Goal: Communication & Community: Answer question/provide support

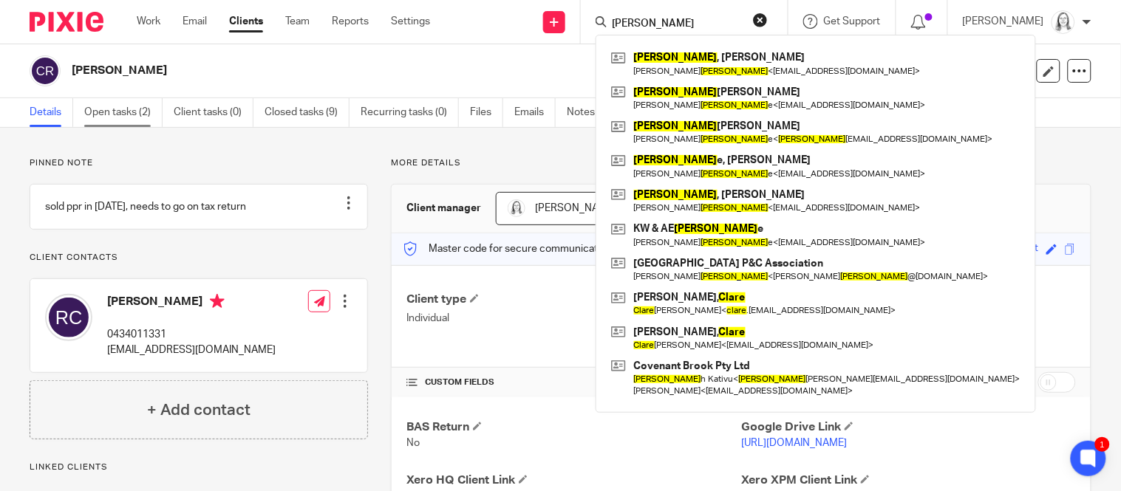
click at [122, 114] on link "Open tasks (2)" at bounding box center [123, 112] width 78 height 29
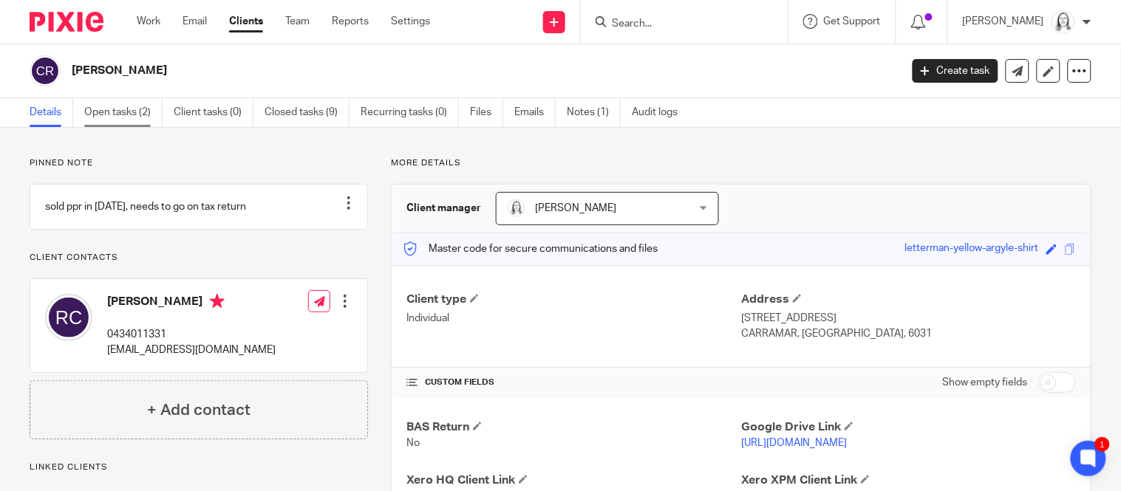
click at [128, 113] on link "Open tasks (2)" at bounding box center [123, 112] width 78 height 29
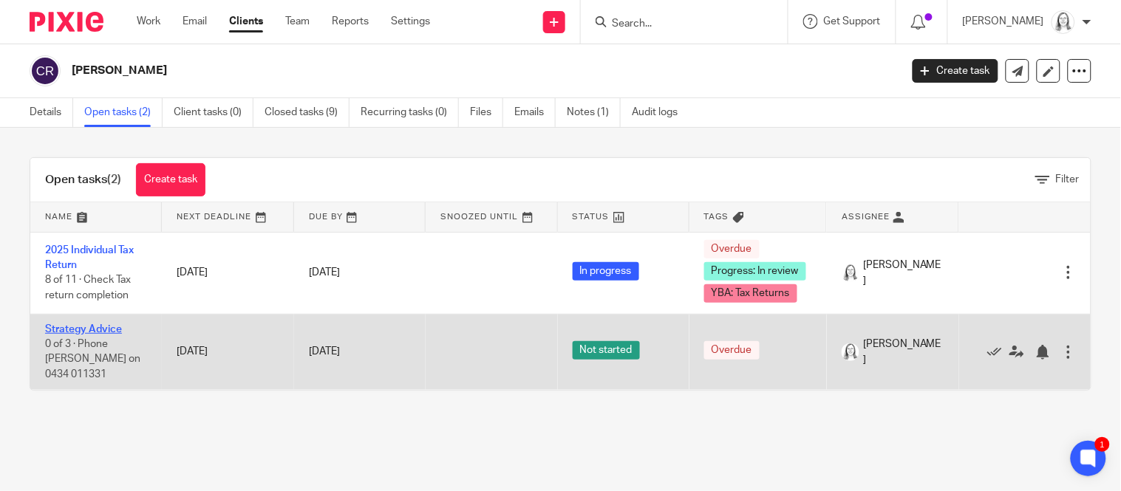
click at [81, 326] on link "Strategy Advice" at bounding box center [83, 329] width 77 height 10
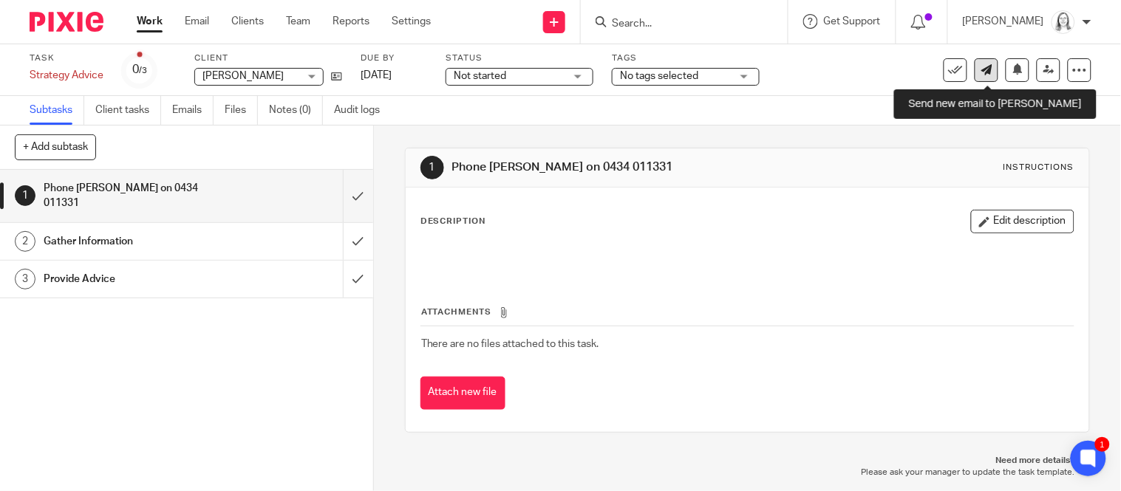
click at [986, 72] on icon at bounding box center [986, 69] width 11 height 11
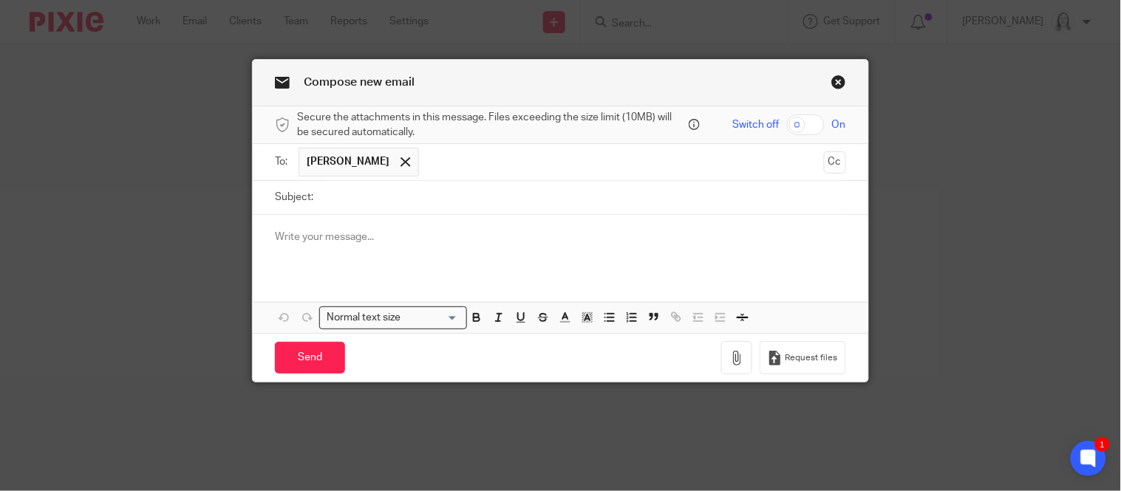
click at [379, 200] on input "Subject:" at bounding box center [583, 197] width 525 height 33
type input "O"
type input "o"
type input "advice and update"
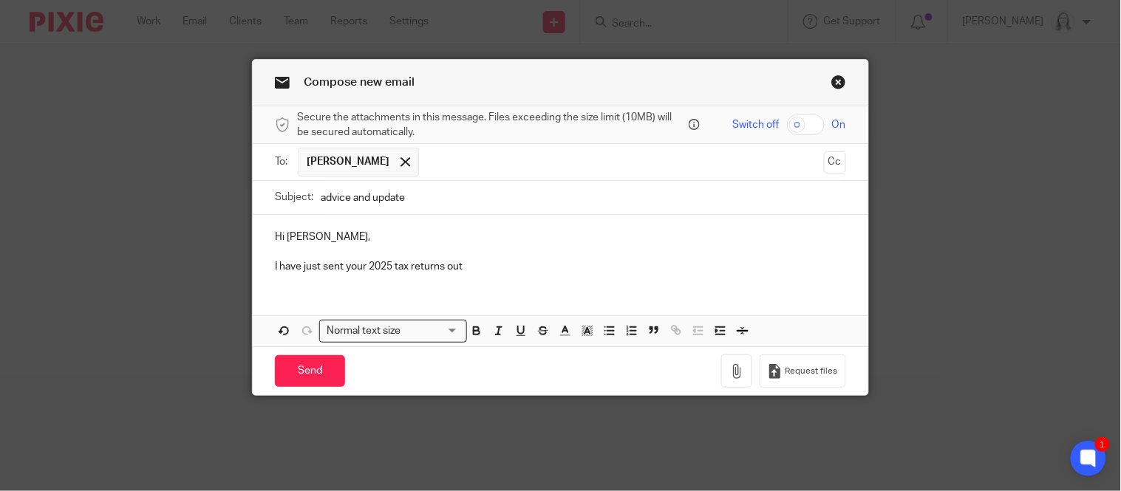
click at [485, 270] on p "I have just sent your 2025 tax returns out" at bounding box center [560, 266] width 570 height 15
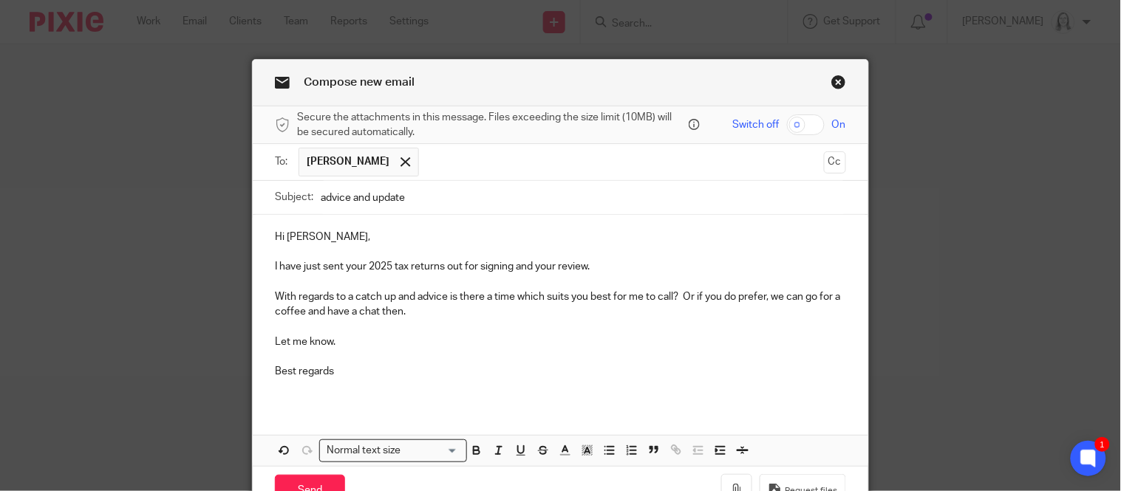
scroll to position [84, 0]
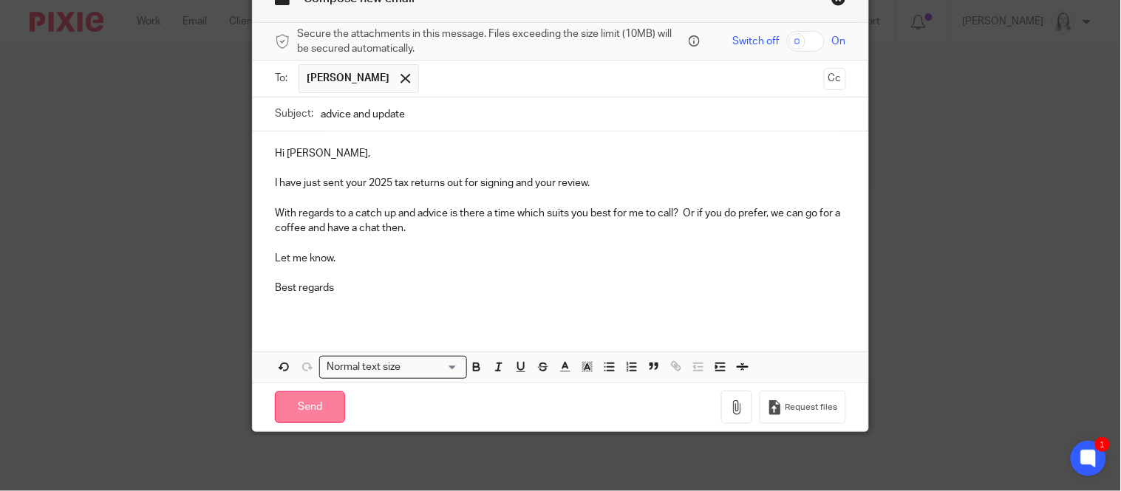
click at [304, 413] on input "Send" at bounding box center [310, 408] width 70 height 32
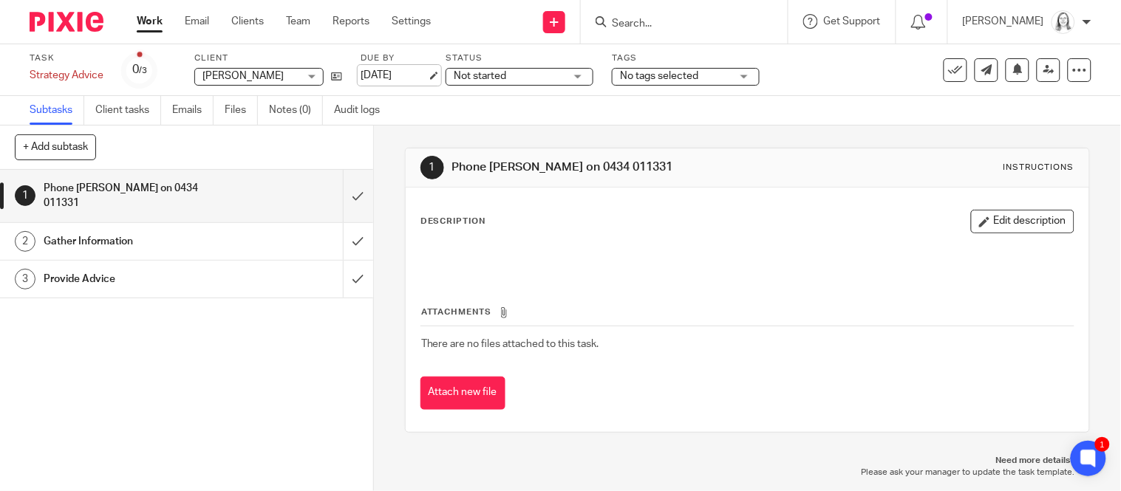
click at [414, 74] on link "[DATE]" at bounding box center [394, 76] width 66 height 16
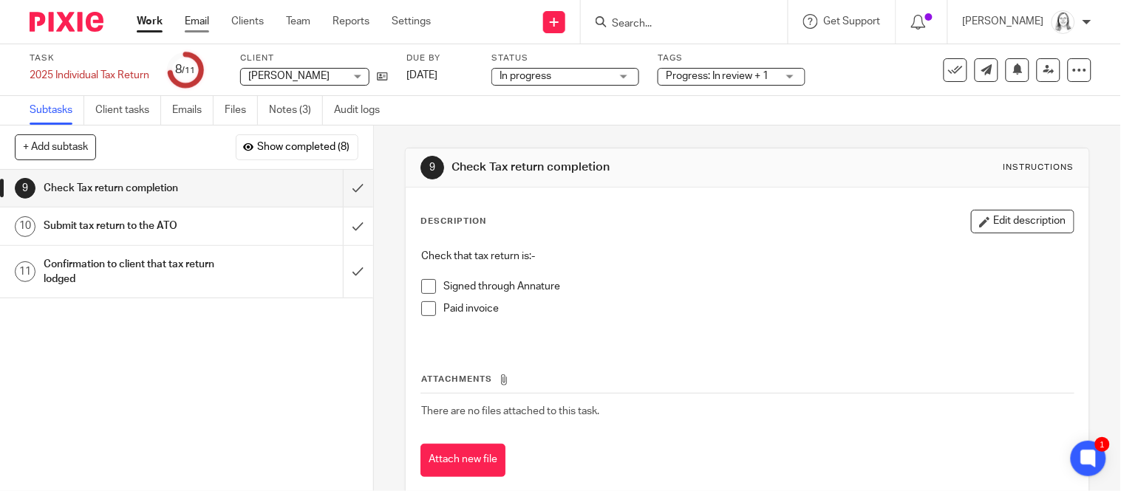
click at [198, 22] on link "Email" at bounding box center [197, 21] width 24 height 15
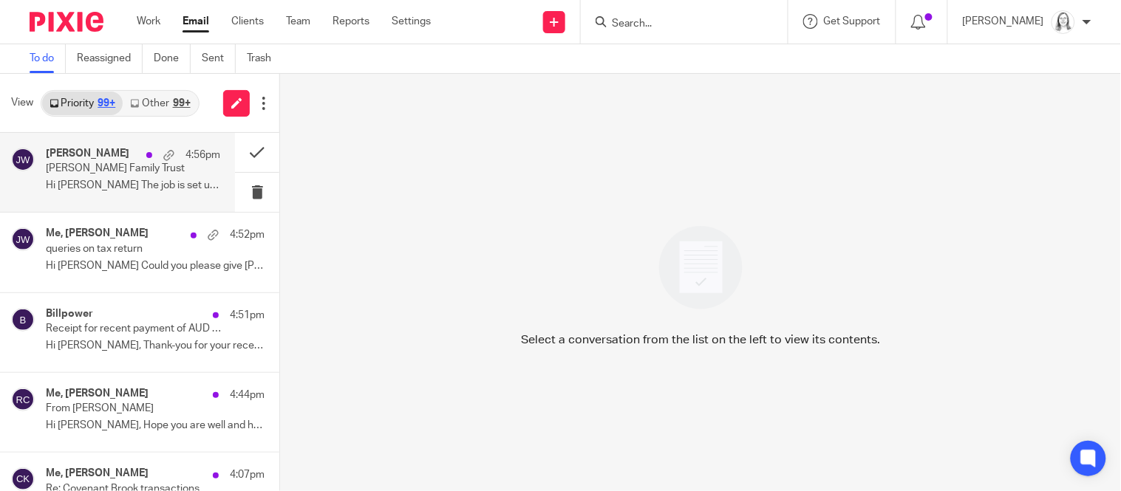
click at [83, 150] on h4 "[PERSON_NAME]" at bounding box center [87, 154] width 83 height 13
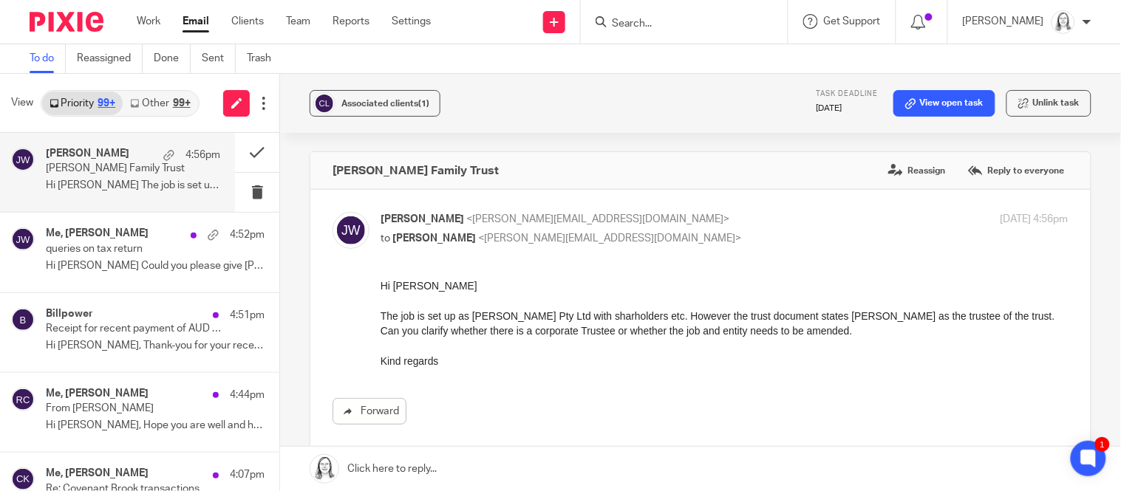
click at [391, 474] on link at bounding box center [700, 469] width 841 height 44
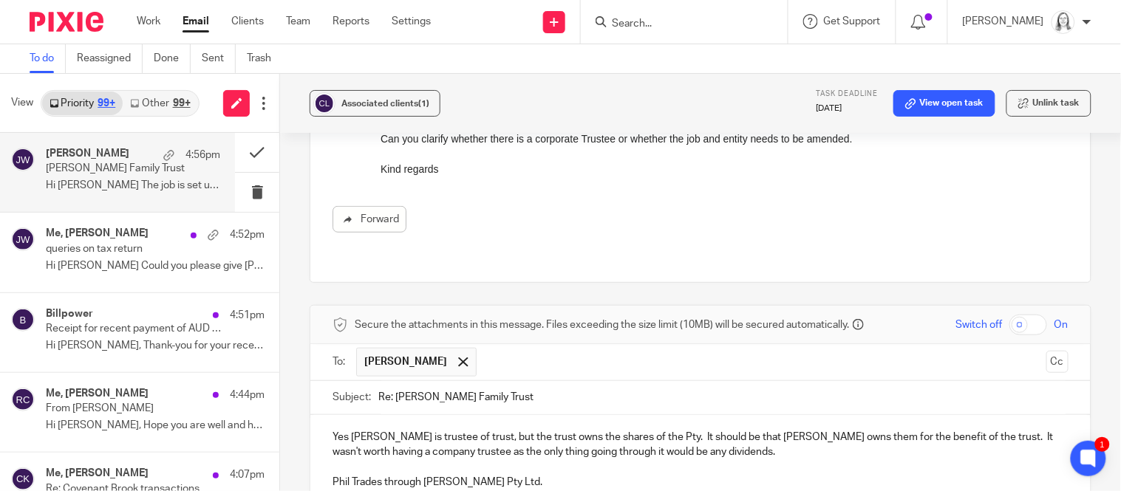
scroll to position [207, 0]
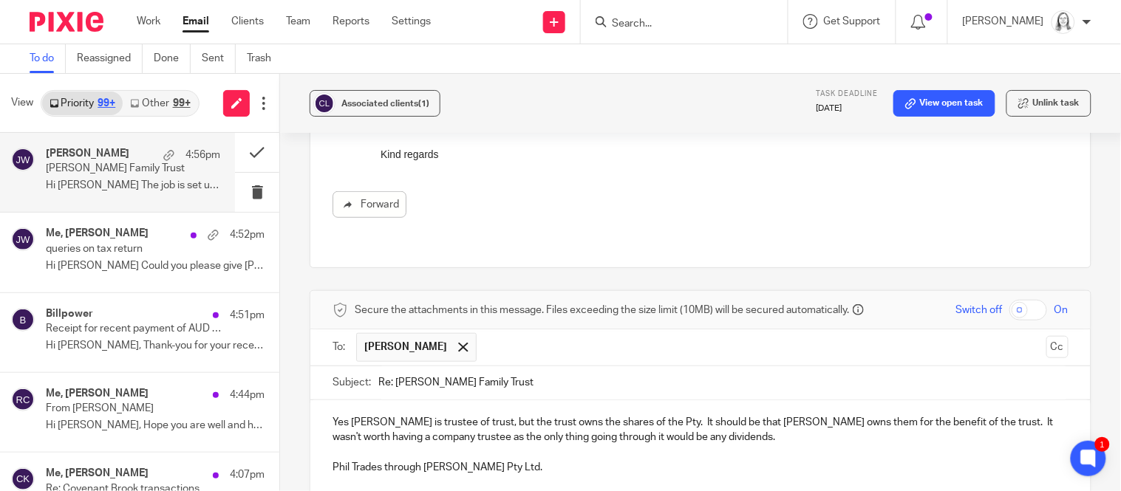
click at [768, 415] on p "Yes Phil is trustee of trust, but the trust owns the shares of the Pty. It shou…" at bounding box center [700, 430] width 736 height 30
click at [771, 415] on p "Yes Phil is trustee of trust, but the trust owns the shares of the Pty. It shou…" at bounding box center [700, 430] width 736 height 30
click at [837, 415] on p "Yes Phil is trustee of trust, but the trust owns the shares of the Pty. It shou…" at bounding box center [700, 430] width 736 height 30
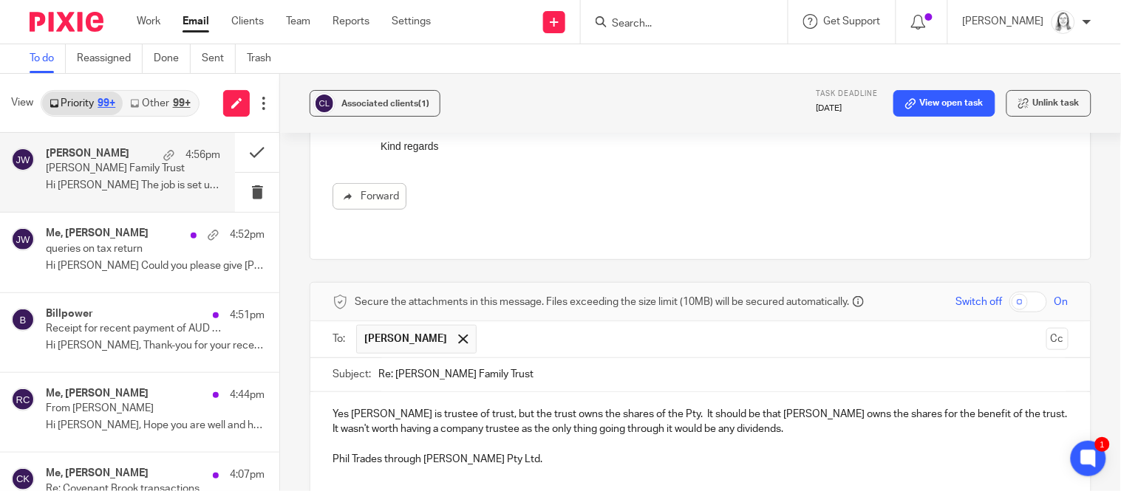
click at [576, 452] on p "Phil Trades through Crawley Pty Ltd." at bounding box center [700, 459] width 736 height 15
click at [545, 452] on p "Phil Trades through Crawley Pty Ltd." at bounding box center [700, 459] width 736 height 15
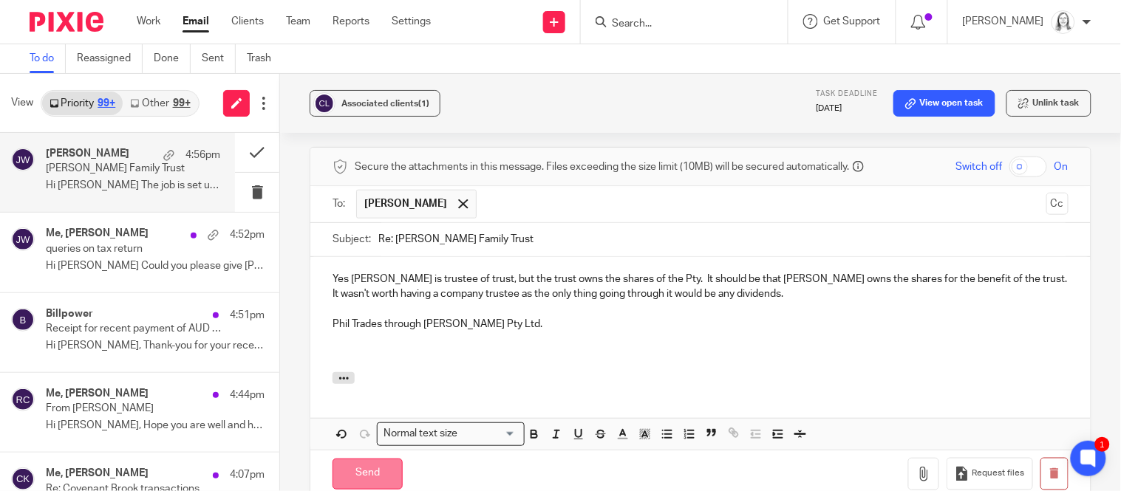
click at [371, 459] on input "Send" at bounding box center [367, 475] width 70 height 32
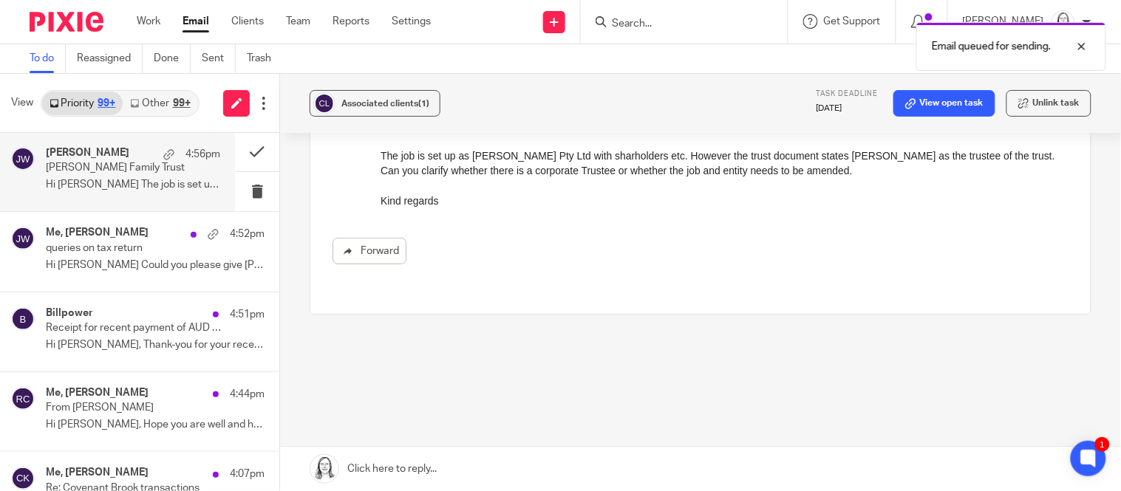
scroll to position [0, 0]
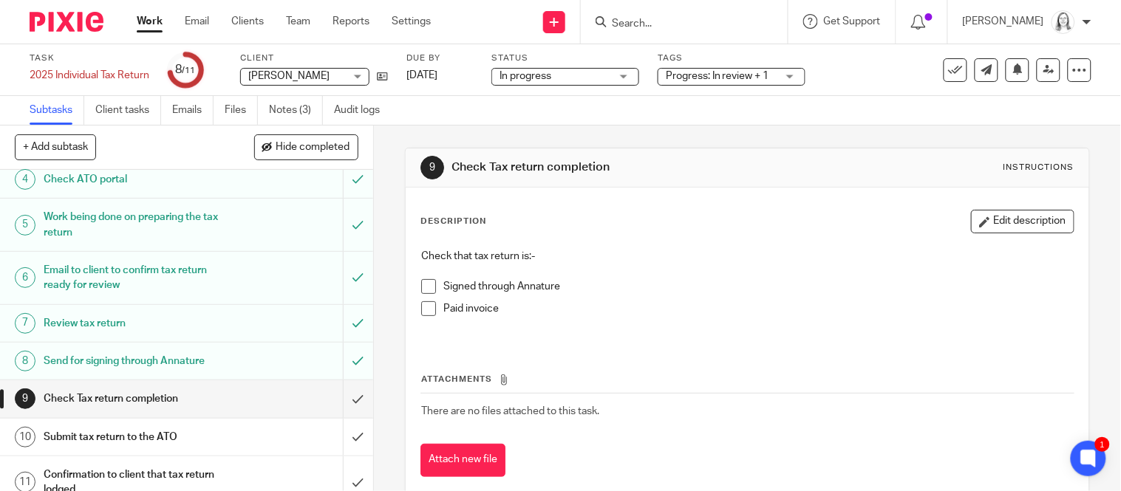
scroll to position [152, 0]
click at [304, 146] on span "Hide completed" at bounding box center [313, 148] width 74 height 12
